Goal: Use online tool/utility

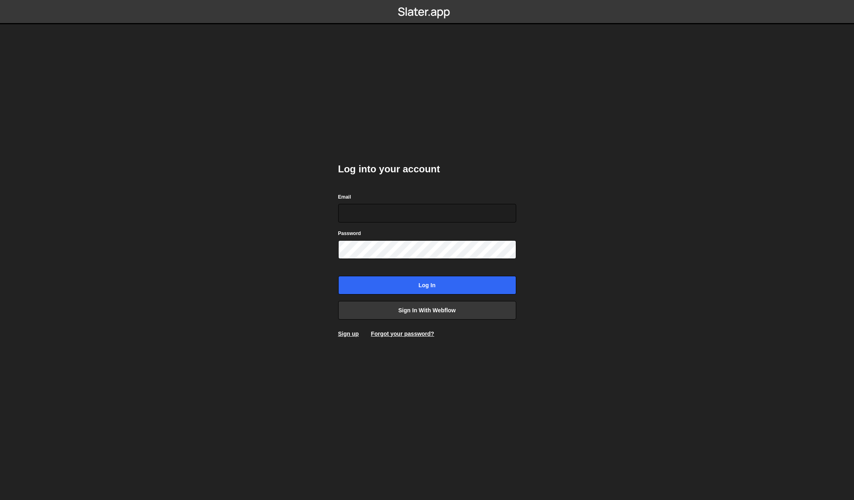
click at [427, 0] on com-1password-button at bounding box center [427, 0] width 0 height 0
type input "ben@studiojvckson.com"
click at [417, 286] on input "Log in" at bounding box center [427, 285] width 178 height 19
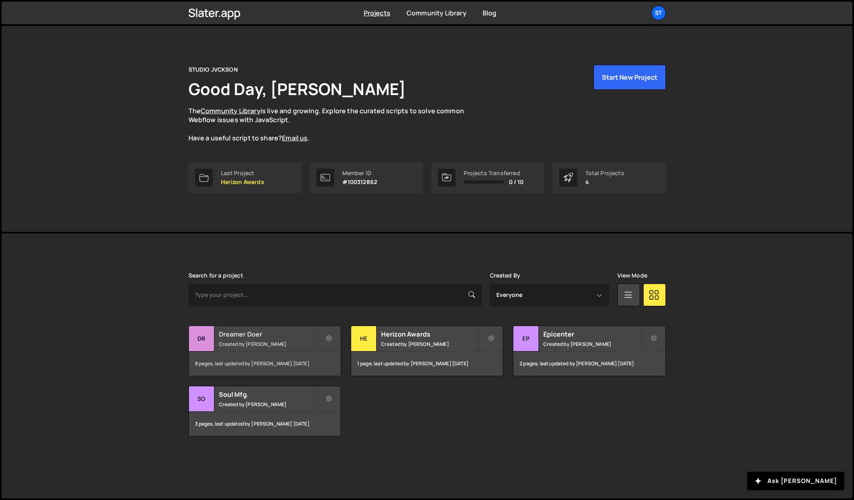
click at [224, 331] on h2 "Dreamer Doer" at bounding box center [267, 334] width 97 height 9
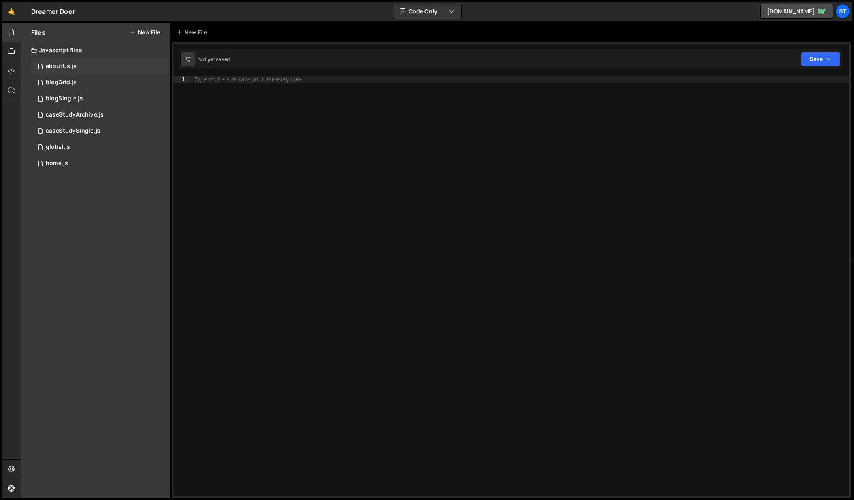
click at [69, 68] on div "aboutUs.js" at bounding box center [61, 66] width 31 height 7
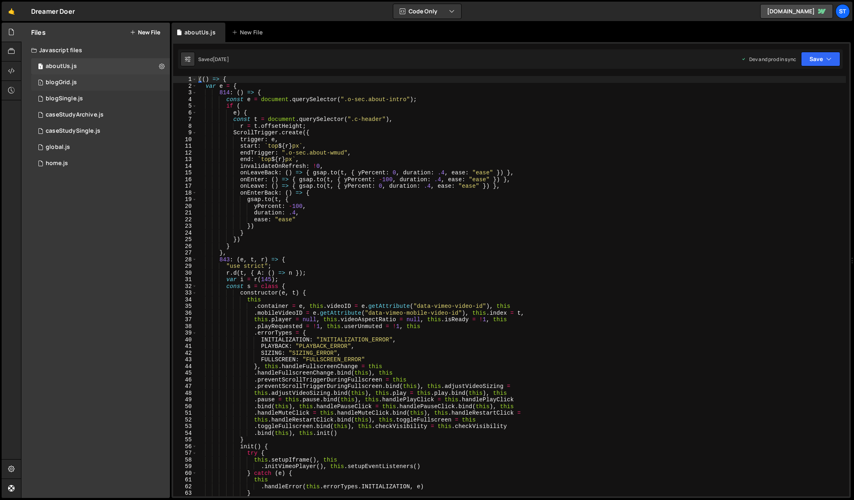
click at [66, 82] on div "blogGrid.js" at bounding box center [61, 82] width 31 height 7
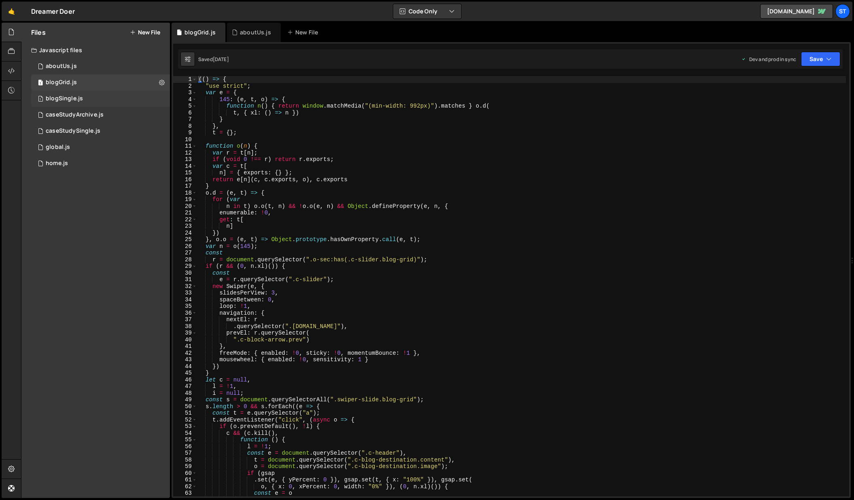
click at [78, 102] on div "blogSingle.js" at bounding box center [64, 98] width 37 height 7
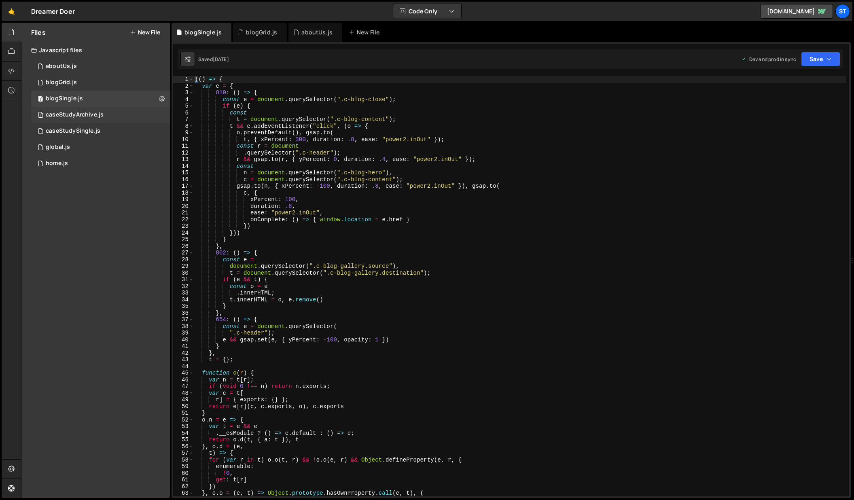
click at [80, 115] on div "caseStudyArchive.js" at bounding box center [75, 114] width 58 height 7
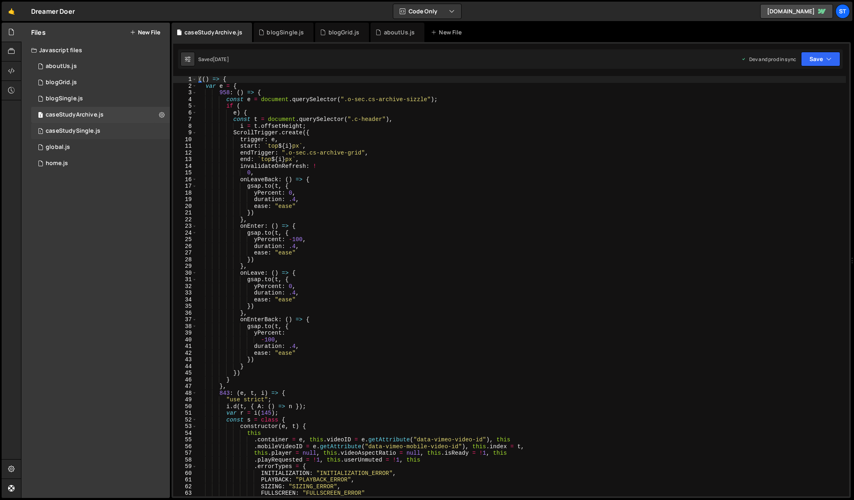
click at [81, 123] on div "1 caseStudySingle.js 0" at bounding box center [100, 131] width 139 height 16
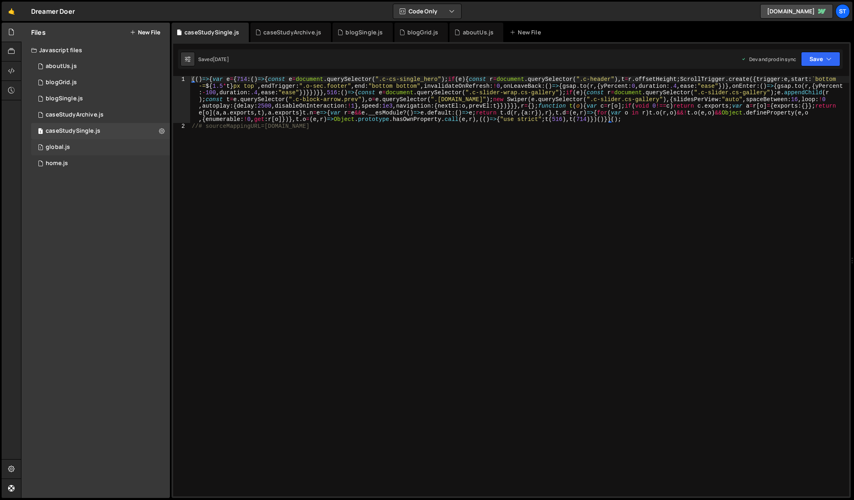
click at [70, 144] on div "1 global.js 0" at bounding box center [100, 147] width 139 height 16
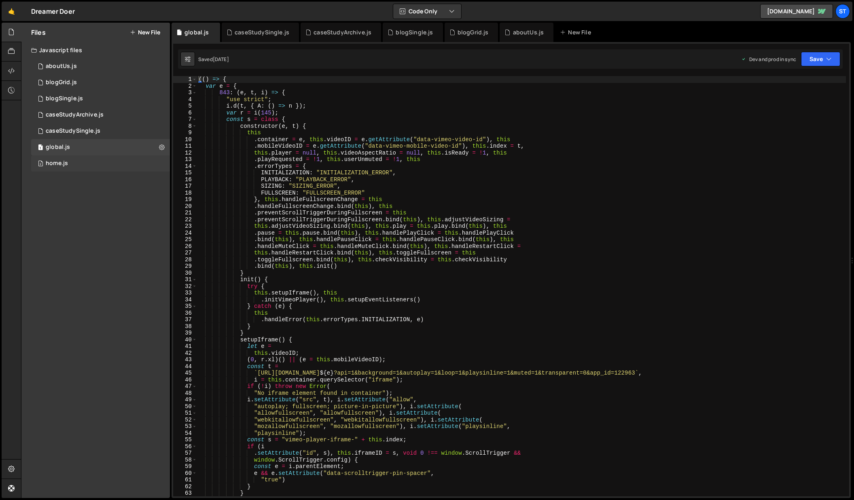
click at [65, 165] on div "home.js" at bounding box center [57, 163] width 22 height 7
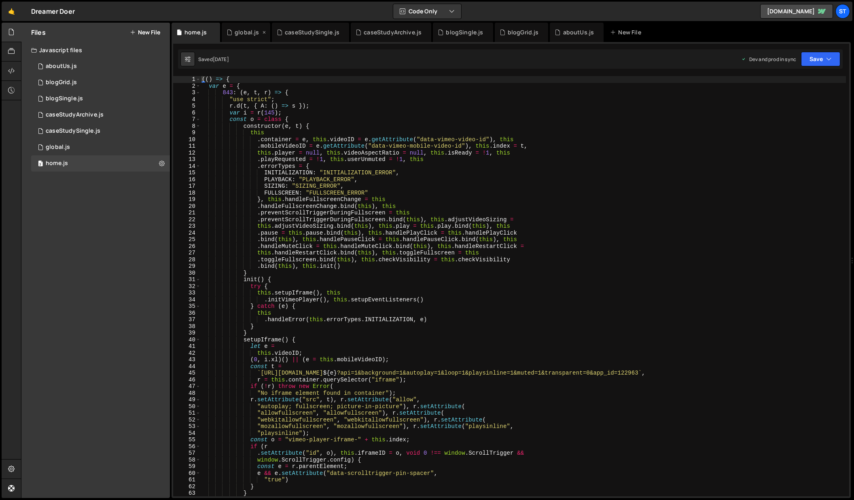
click at [263, 32] on icon at bounding box center [264, 32] width 6 height 8
click at [288, 32] on div "caseStudySingle.js" at bounding box center [260, 32] width 77 height 19
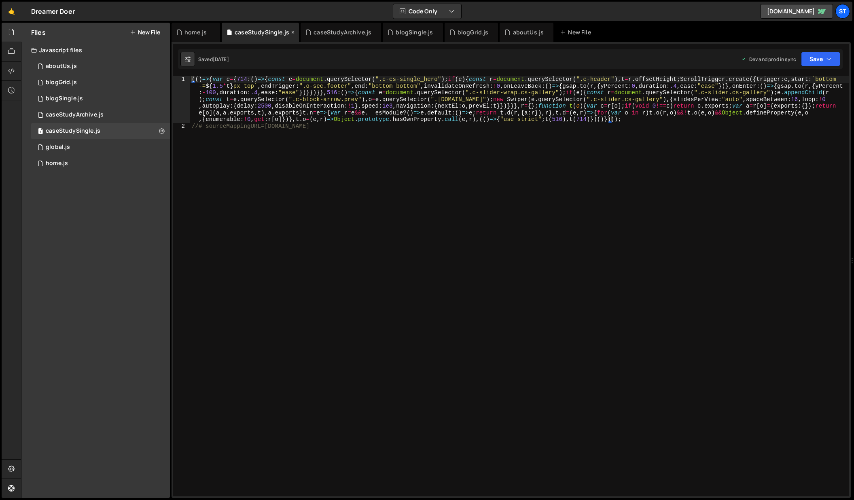
click at [290, 32] on icon at bounding box center [293, 32] width 6 height 8
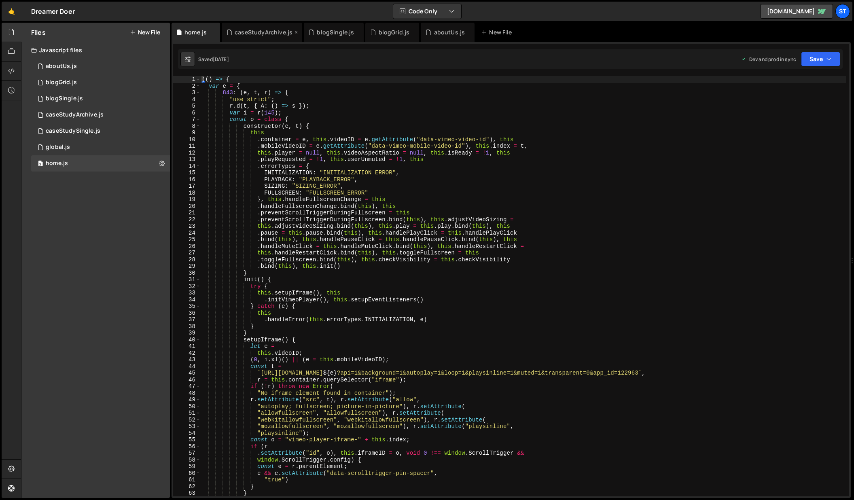
click at [293, 32] on icon at bounding box center [296, 32] width 6 height 8
click at [294, 33] on div "blogGrid.js" at bounding box center [307, 32] width 39 height 8
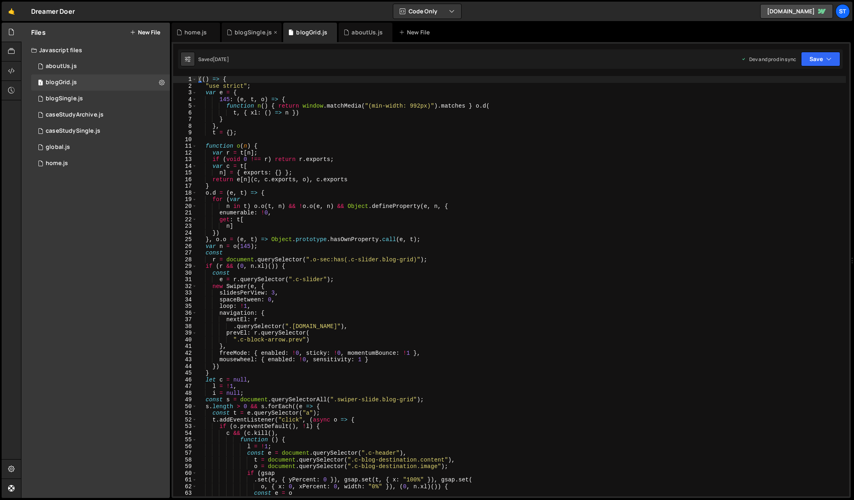
click at [273, 32] on icon at bounding box center [276, 32] width 6 height 8
click at [0, 0] on icon at bounding box center [0, 0] width 0 height 0
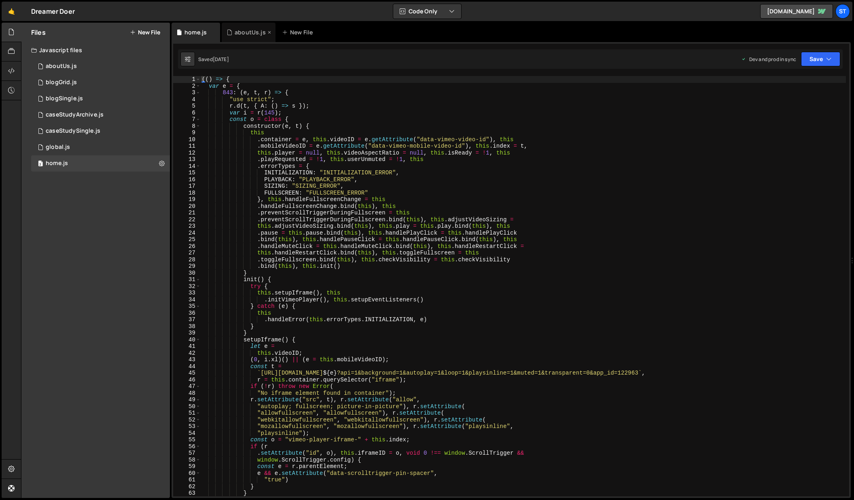
click at [268, 33] on icon at bounding box center [270, 32] width 6 height 8
click at [214, 32] on icon at bounding box center [214, 32] width 6 height 8
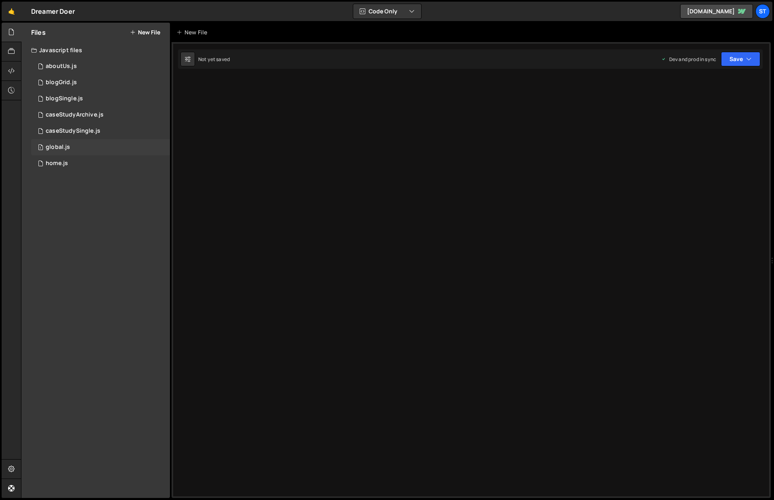
click at [67, 145] on div "global.js" at bounding box center [58, 147] width 24 height 7
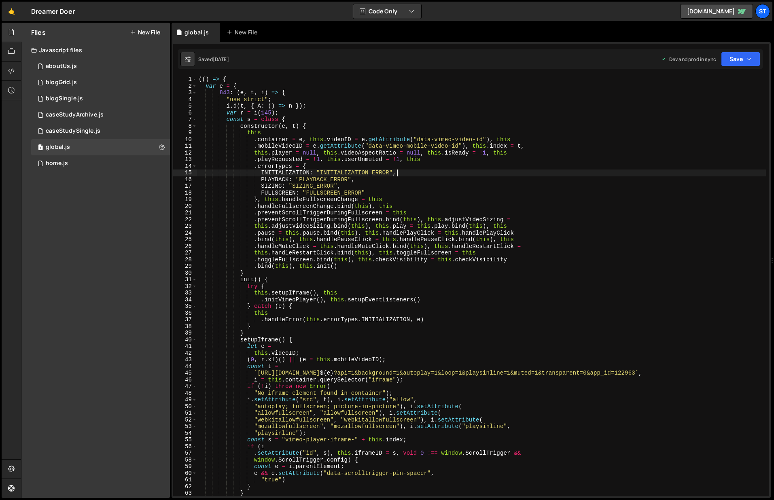
click at [423, 175] on div "(( ) => { var e = { 843 : ( e , t , i ) => { "use strict" ; i . d ( t , { A : (…" at bounding box center [481, 293] width 569 height 434
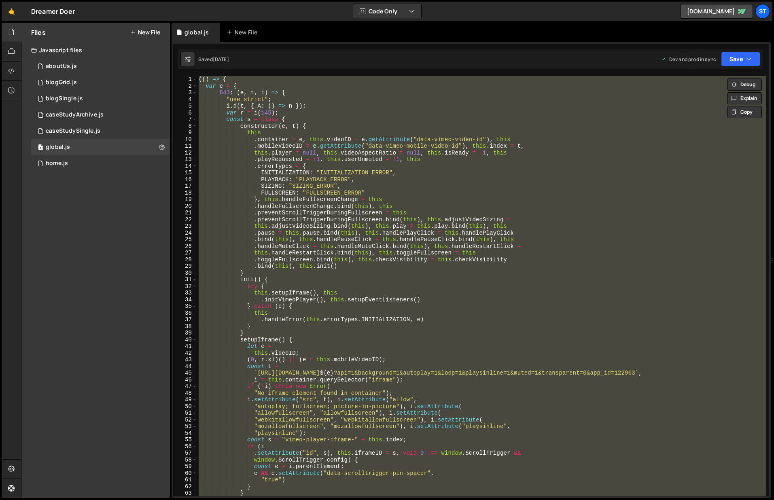
paste textarea
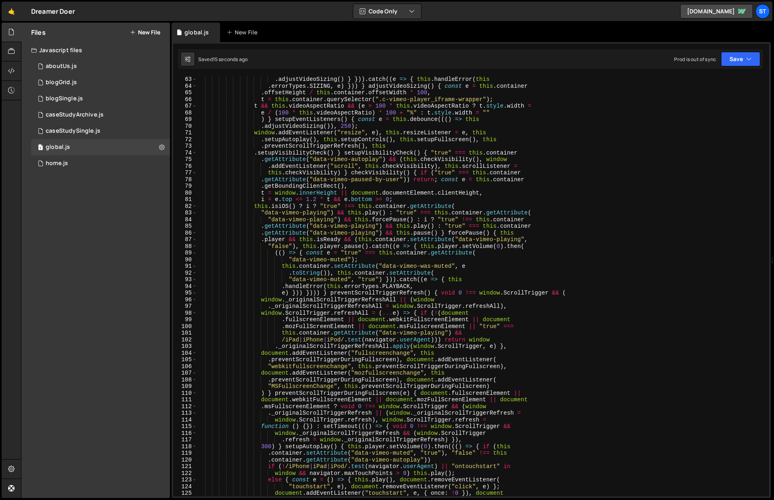
click at [577, 158] on div ". adjustVideoSizing ( ) } })) . catch (( e => { this . handleError ( this . err…" at bounding box center [481, 293] width 569 height 434
type textarea "})).catch((e => {"
